Goal: Task Accomplishment & Management: Use online tool/utility

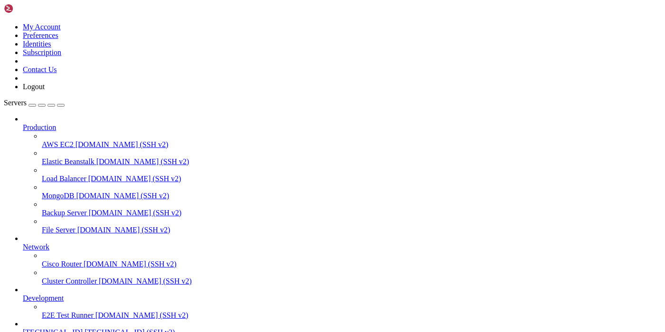
scroll to position [101, 0]
click at [84, 328] on span "[TECHNICAL_ID] (SSH v2)" at bounding box center [129, 332] width 90 height 8
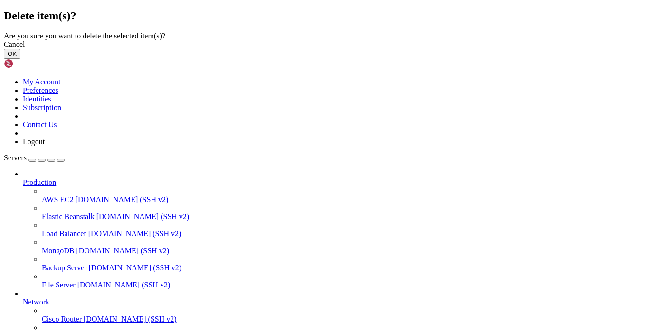
click at [20, 59] on button "OK" at bounding box center [12, 54] width 17 height 10
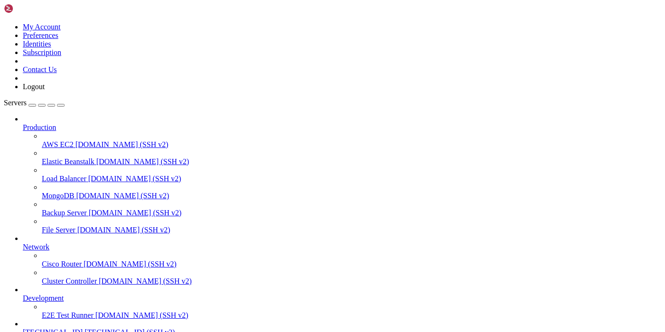
scroll to position [76, 0]
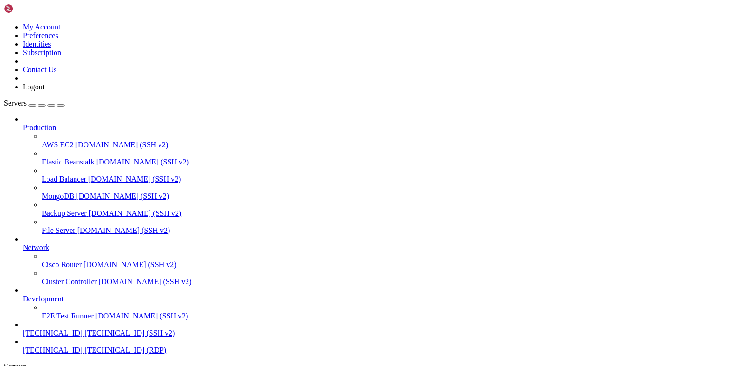
drag, startPoint x: 337, startPoint y: 715, endPoint x: 508, endPoint y: 716, distance: 171.4
drag, startPoint x: 467, startPoint y: 717, endPoint x: 553, endPoint y: 721, distance: 86.0
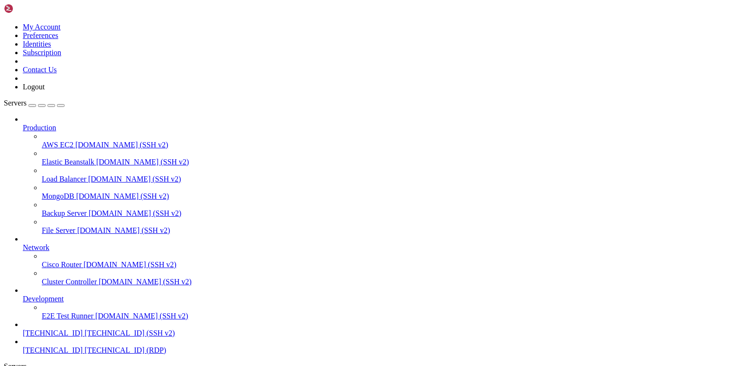
drag, startPoint x: 219, startPoint y: 691, endPoint x: 32, endPoint y: 644, distance: 192.8
drag, startPoint x: 275, startPoint y: 667, endPoint x: 51, endPoint y: 563, distance: 246.8
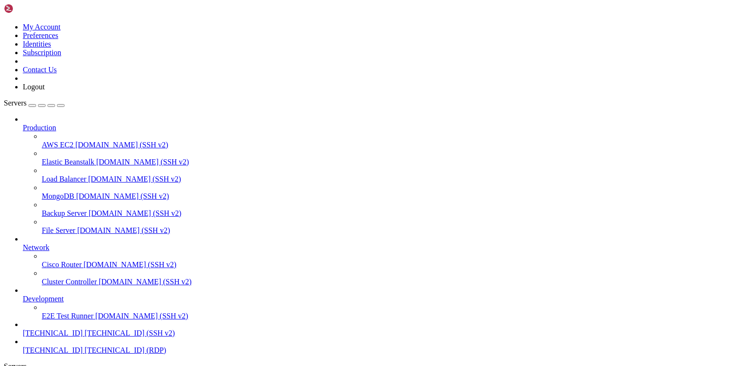
drag, startPoint x: 268, startPoint y: 587, endPoint x: 578, endPoint y: 585, distance: 309.5
drag, startPoint x: 567, startPoint y: 580, endPoint x: 602, endPoint y: 585, distance: 35.5
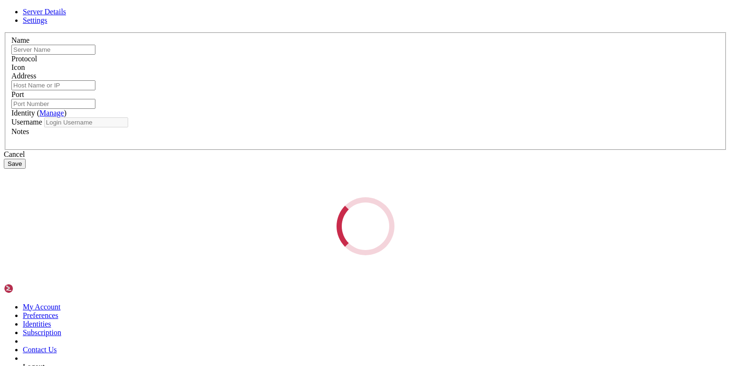
type input "[TECHNICAL_ID]"
type input "22"
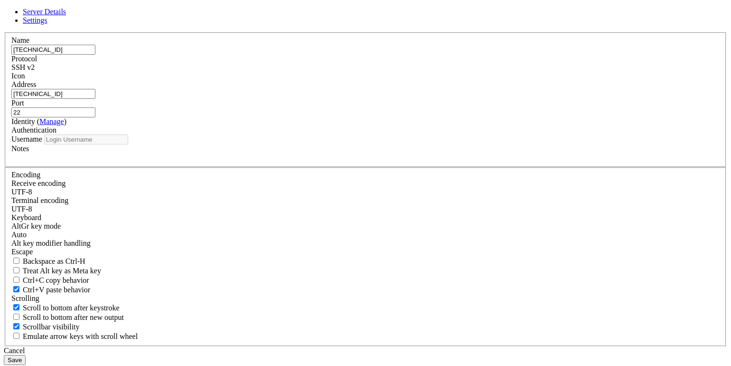
type input "root"
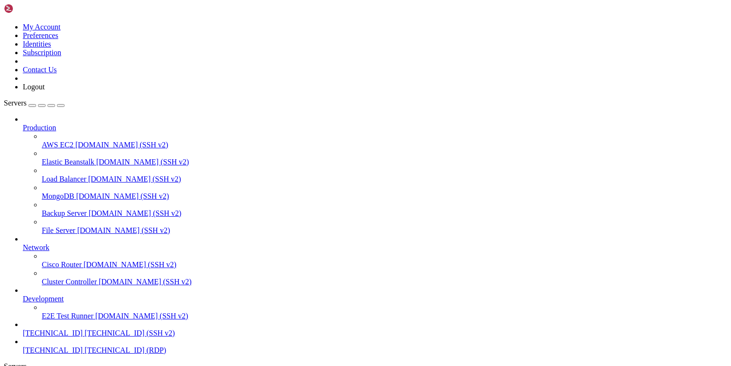
click at [66, 328] on span "[TECHNICAL_ID]" at bounding box center [53, 332] width 60 height 8
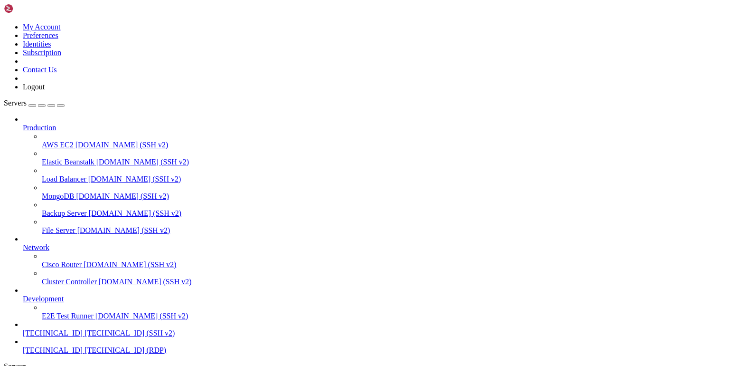
scroll to position [4608, 0]
type input "/"
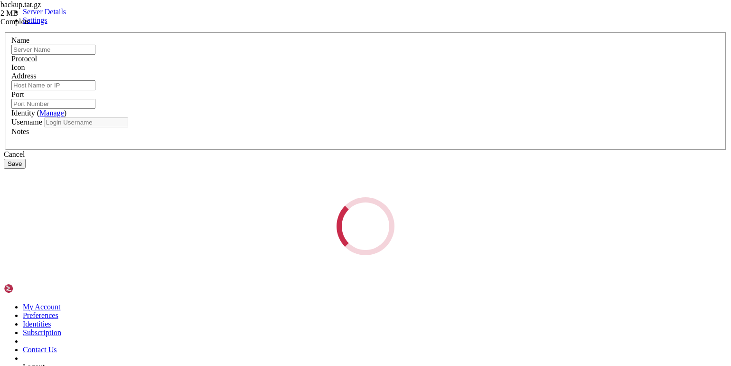
type input "[TECHNICAL_ID]"
type input "22"
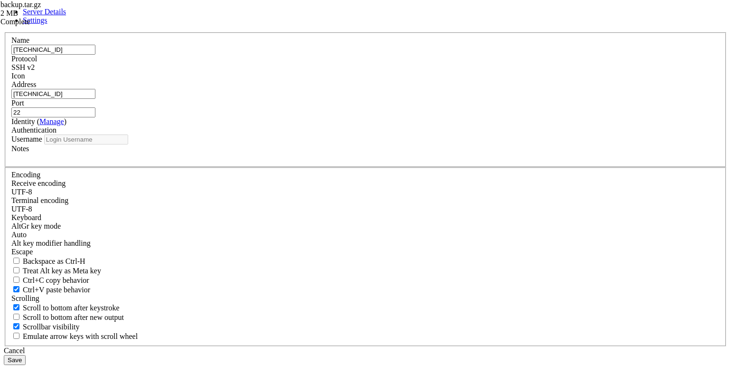
type input "root"
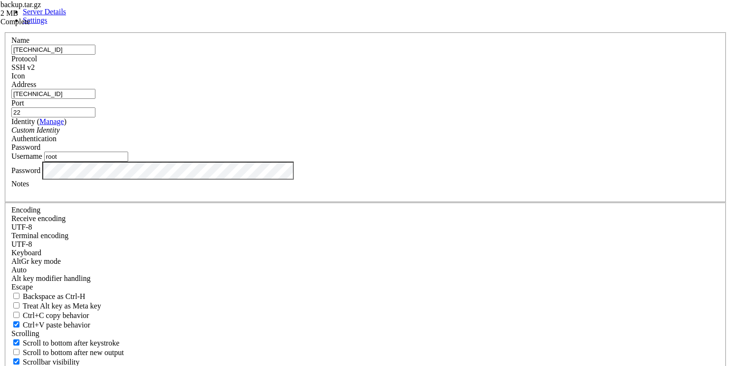
click at [95, 55] on input "[TECHNICAL_ID]" at bounding box center [53, 50] width 84 height 10
click at [308, 197] on div "Notes" at bounding box center [365, 187] width 708 height 17
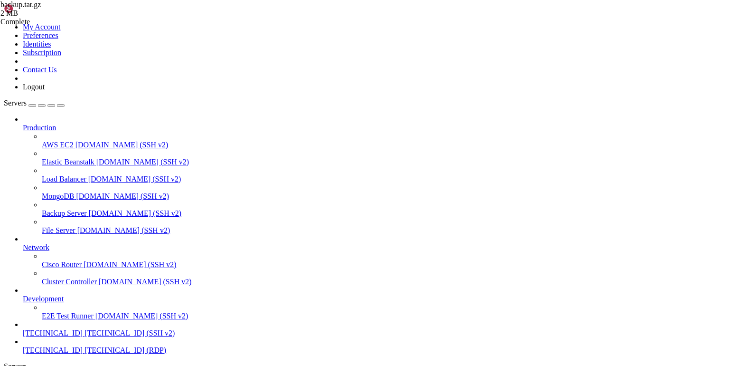
click at [25, 274] on span " nginx" at bounding box center [15, 278] width 20 height 8
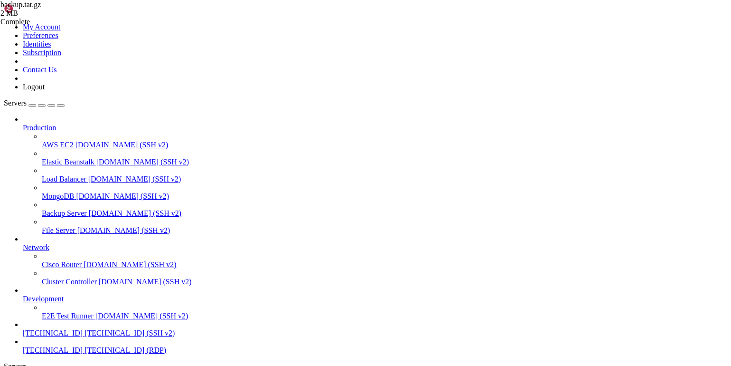
type input "/etc/nginx/sites-available"
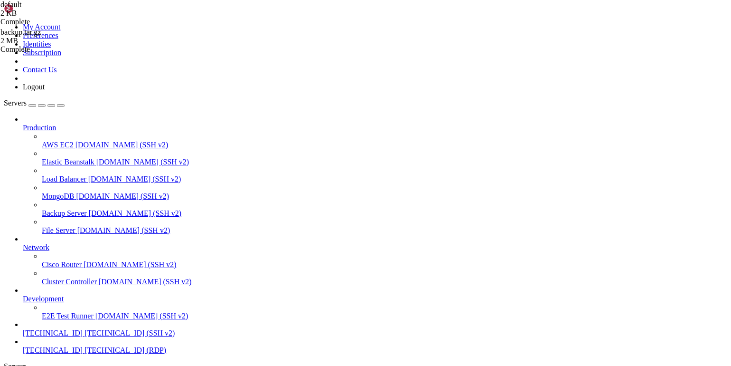
type textarea "#}"
paste textarea "}"
type textarea "}"
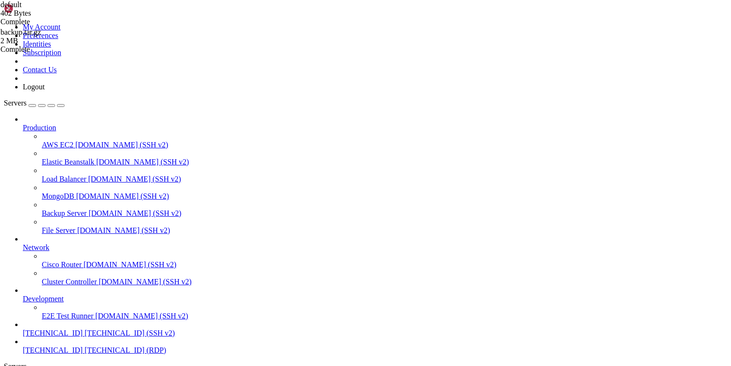
scroll to position [6996, 0]
